Goal: Navigation & Orientation: Find specific page/section

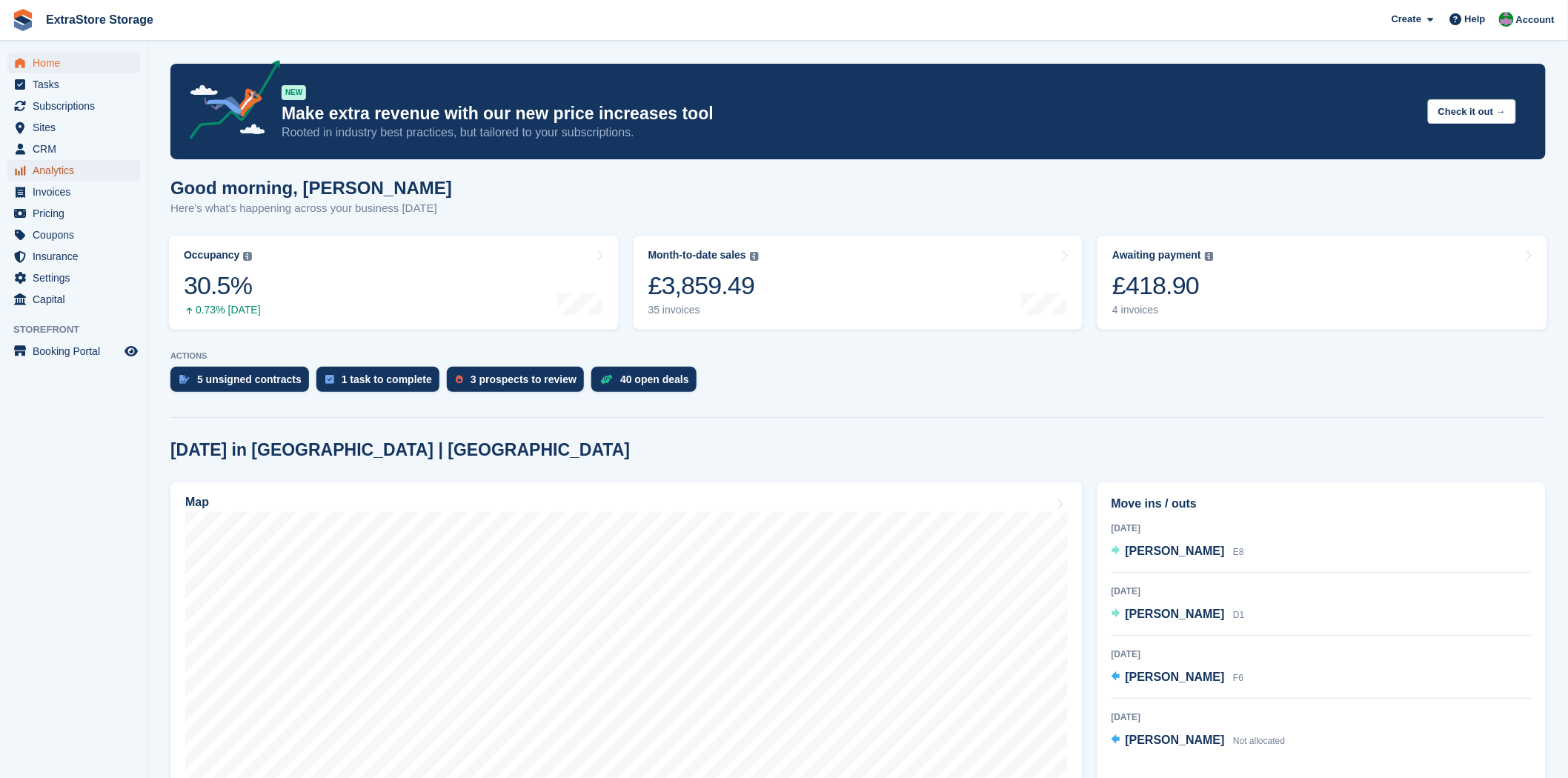
click at [63, 169] on span "Analytics" at bounding box center [77, 170] width 89 height 21
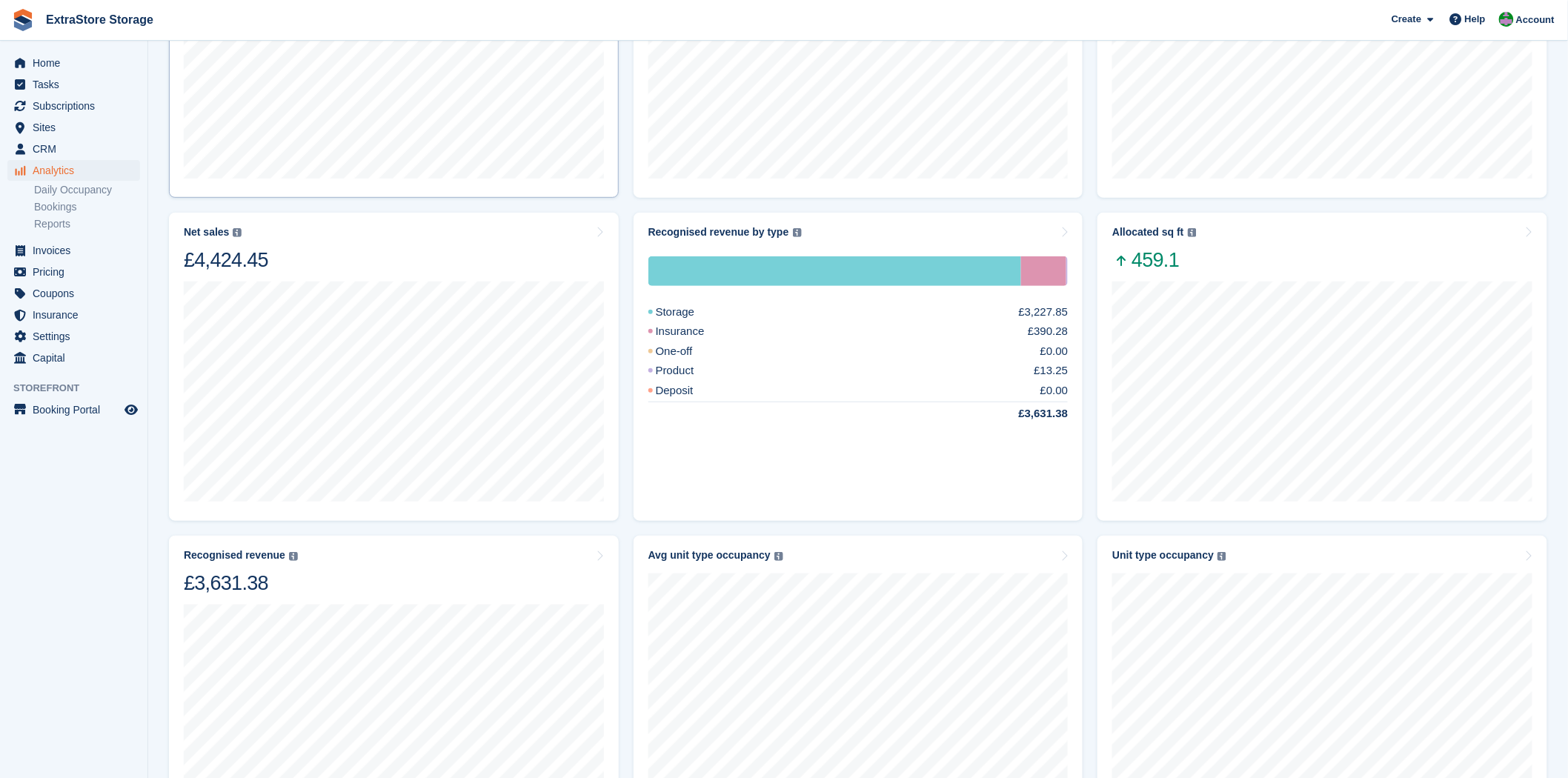
scroll to position [165, 0]
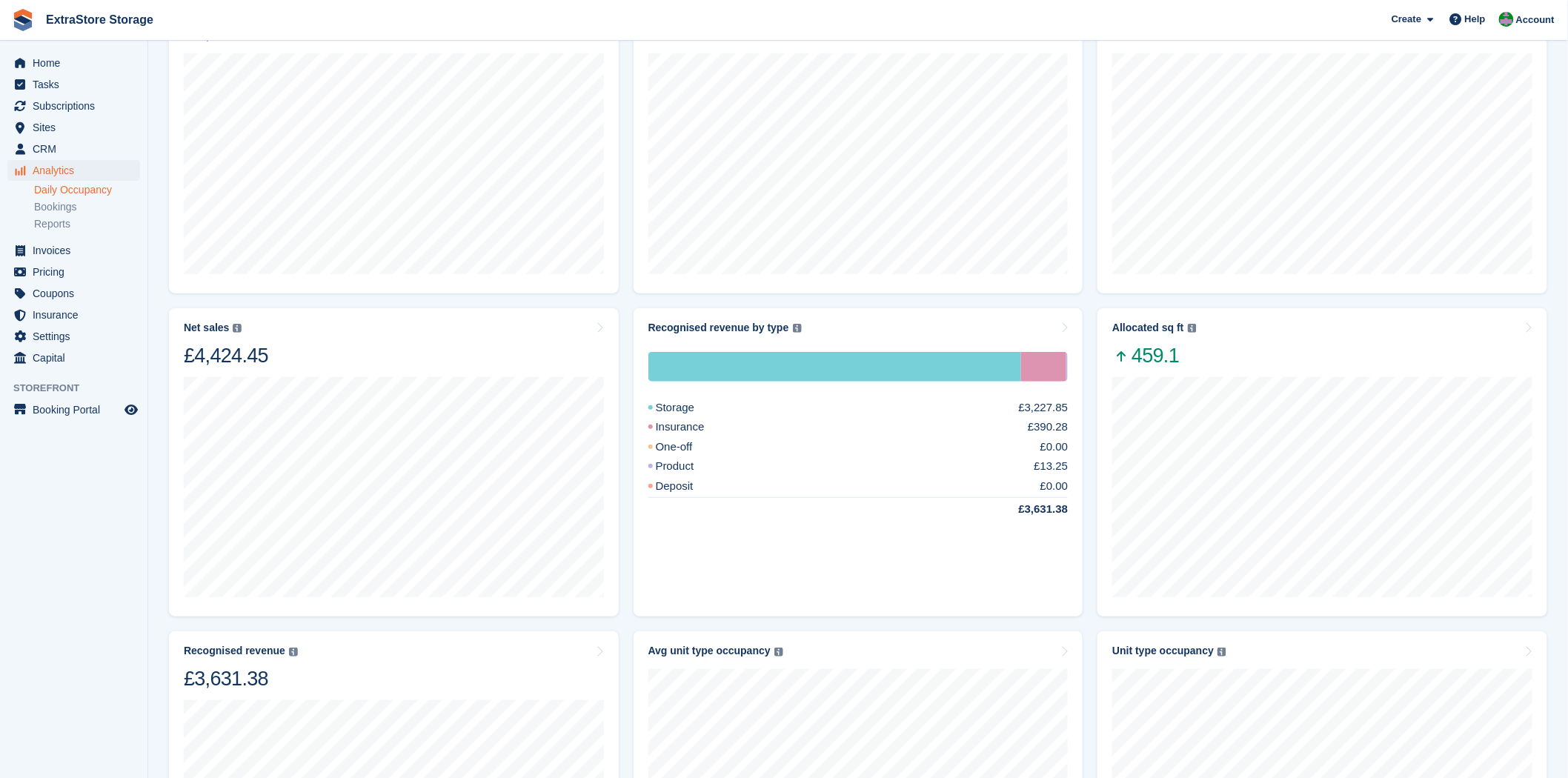
click at [91, 186] on link "Daily Occupancy" at bounding box center [87, 190] width 106 height 14
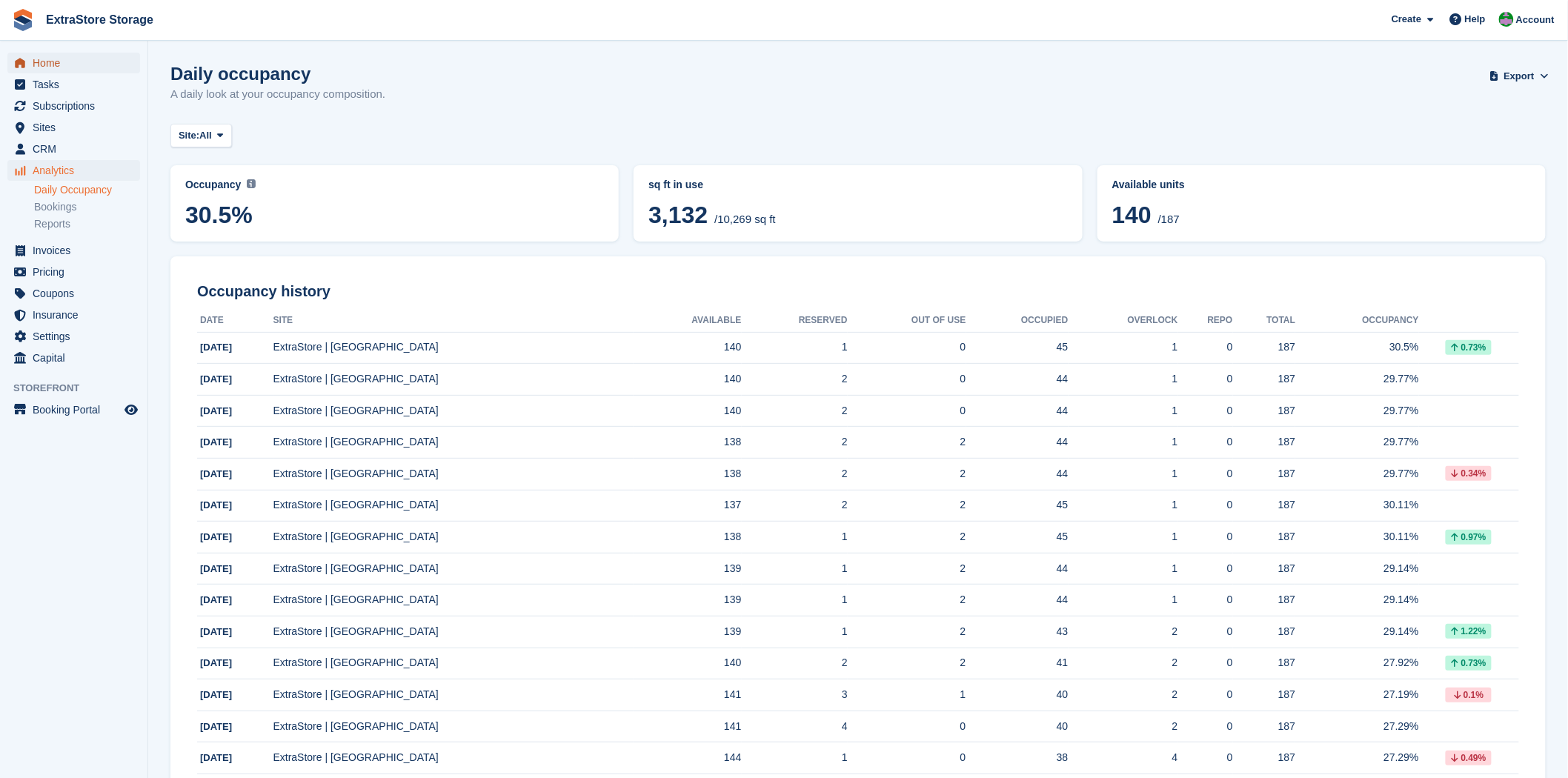
click at [88, 65] on span "Home" at bounding box center [77, 63] width 89 height 21
